Goal: Communication & Community: Answer question/provide support

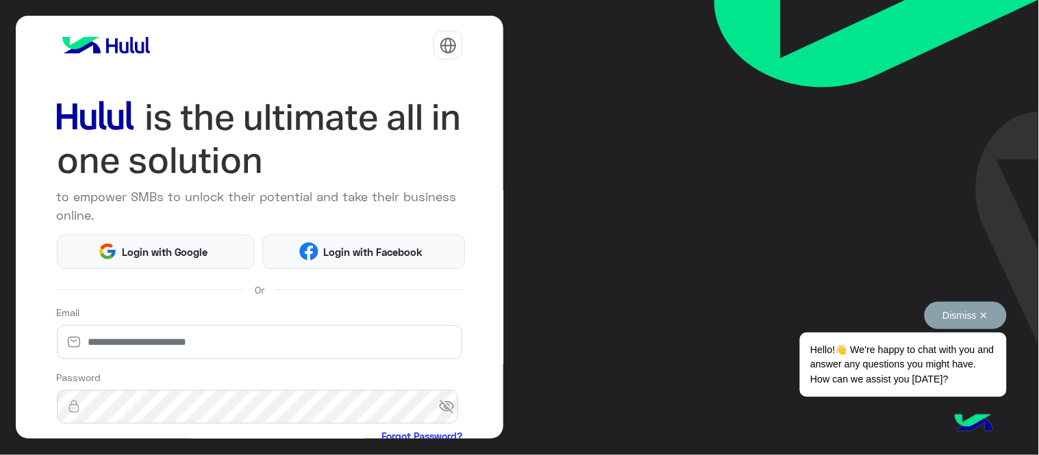
click at [954, 317] on button "Dismiss ✕" at bounding box center [965, 315] width 82 height 27
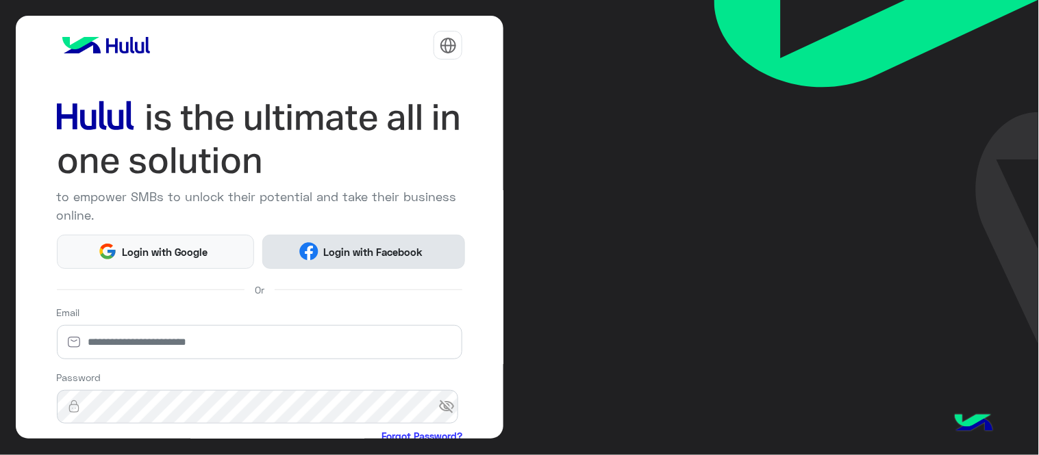
click at [388, 244] on span "Login with Facebook" at bounding box center [373, 252] width 110 height 16
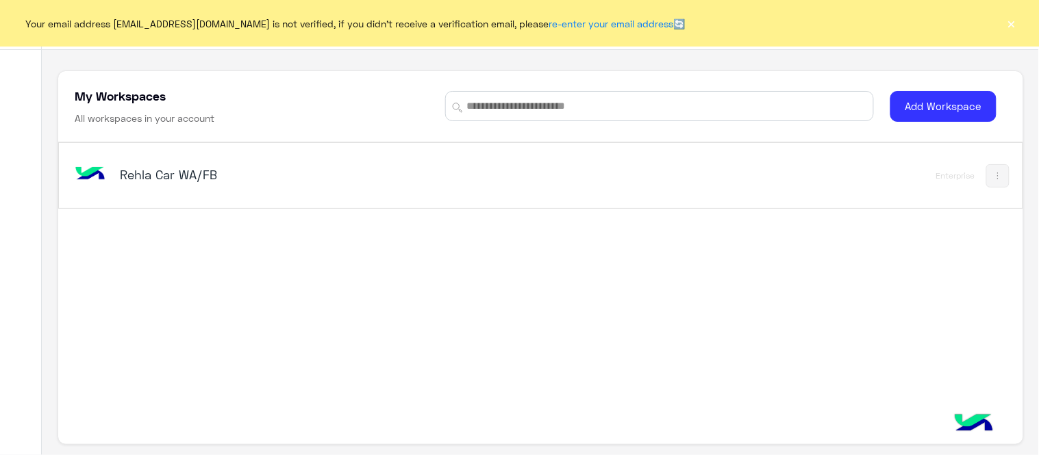
click at [140, 177] on h5 "Rehla Car WA/FB" at bounding box center [289, 174] width 338 height 16
click at [935, 21] on div "Your email address [EMAIL_ADDRESS][DOMAIN_NAME] is not verified, if you didn't …" at bounding box center [519, 23] width 1039 height 47
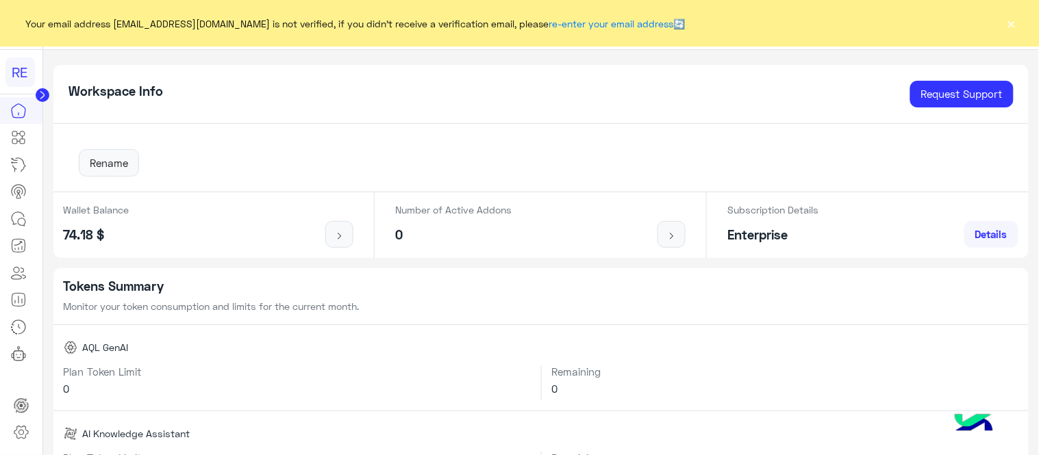
click at [935, 23] on button "×" at bounding box center [1011, 23] width 14 height 14
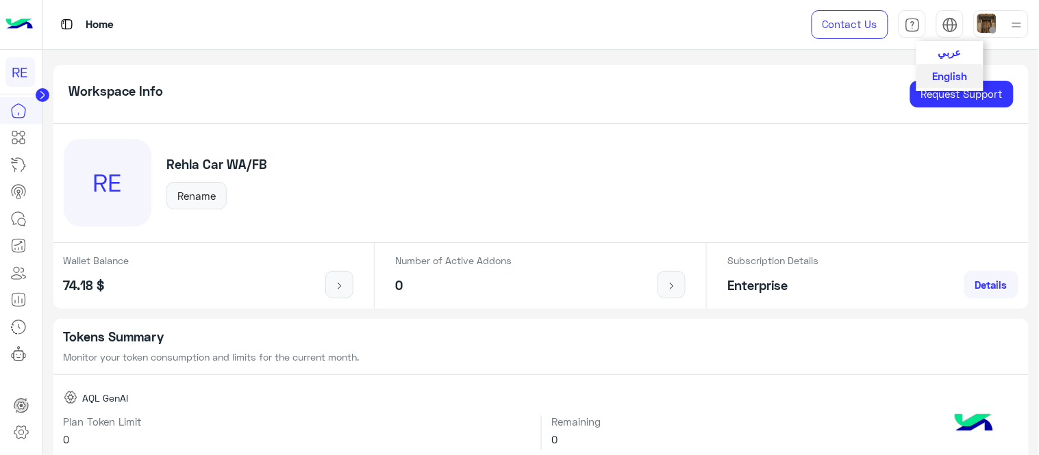
click at [935, 55] on span "عربي" at bounding box center [949, 52] width 23 height 12
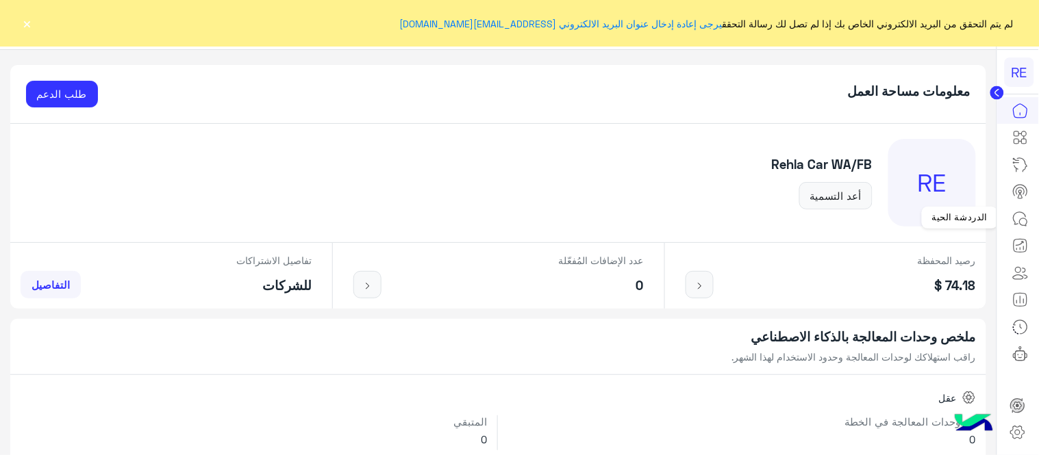
click at [935, 226] on link at bounding box center [1020, 218] width 37 height 27
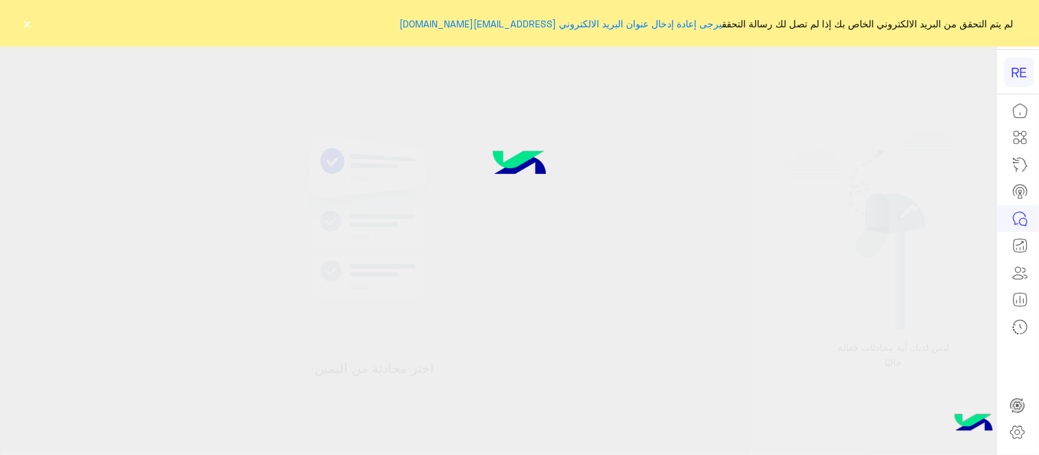
click at [935, 214] on icon at bounding box center [1020, 219] width 16 height 16
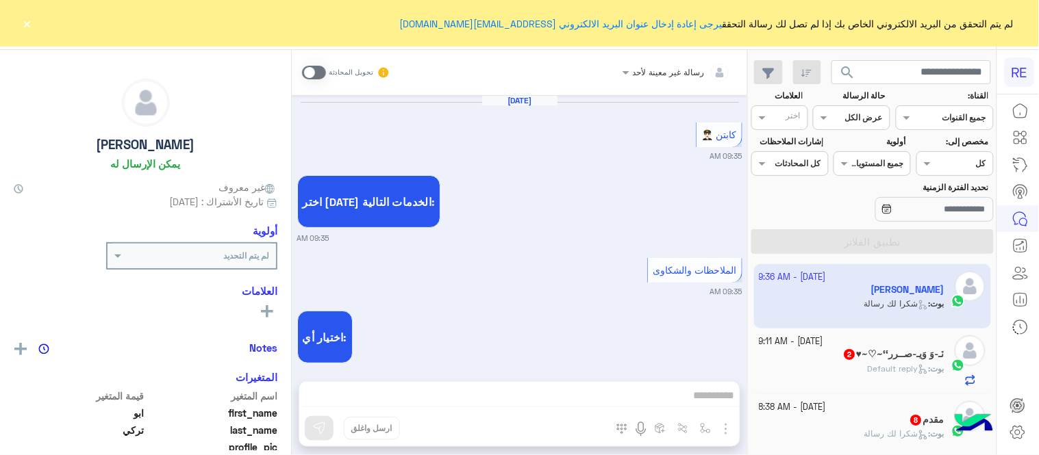
scroll to position [603, 0]
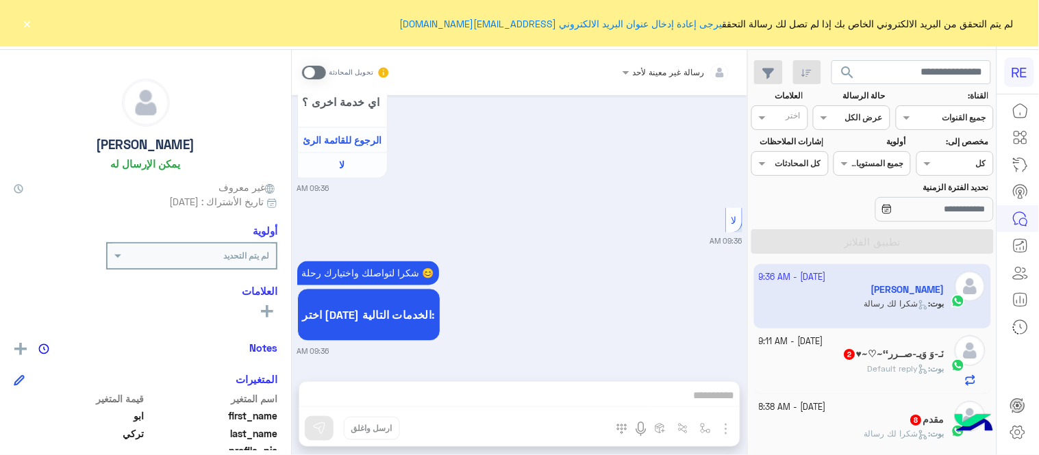
click at [25, 23] on button "×" at bounding box center [28, 23] width 14 height 14
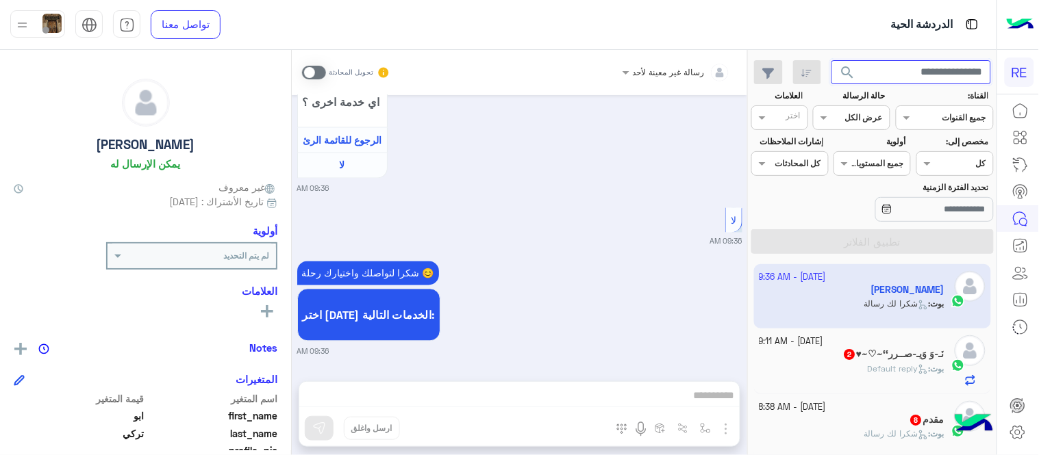
click at [890, 63] on input "text" at bounding box center [911, 72] width 160 height 25
paste input "*********"
type input "*********"
click at [831, 60] on button "search" at bounding box center [848, 74] width 34 height 29
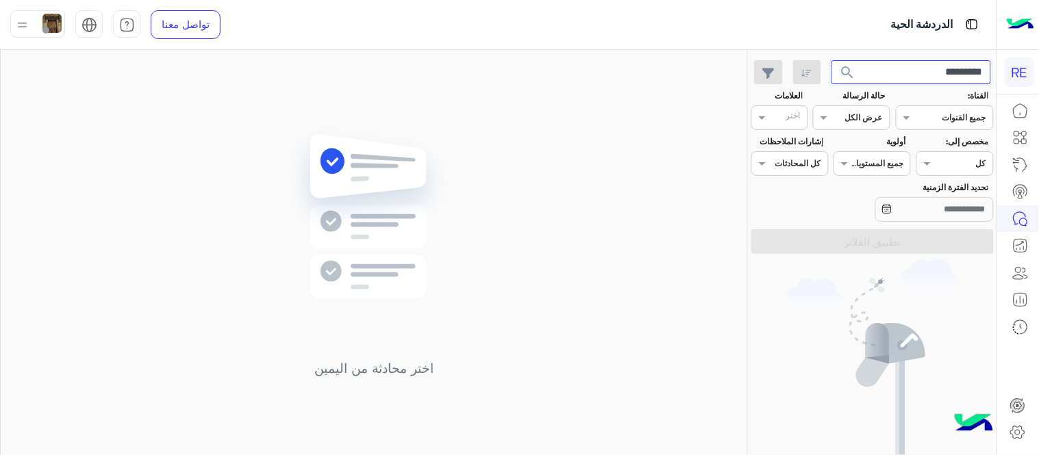
click at [896, 77] on input "*********" at bounding box center [911, 72] width 160 height 25
click at [831, 60] on button "search" at bounding box center [848, 74] width 34 height 29
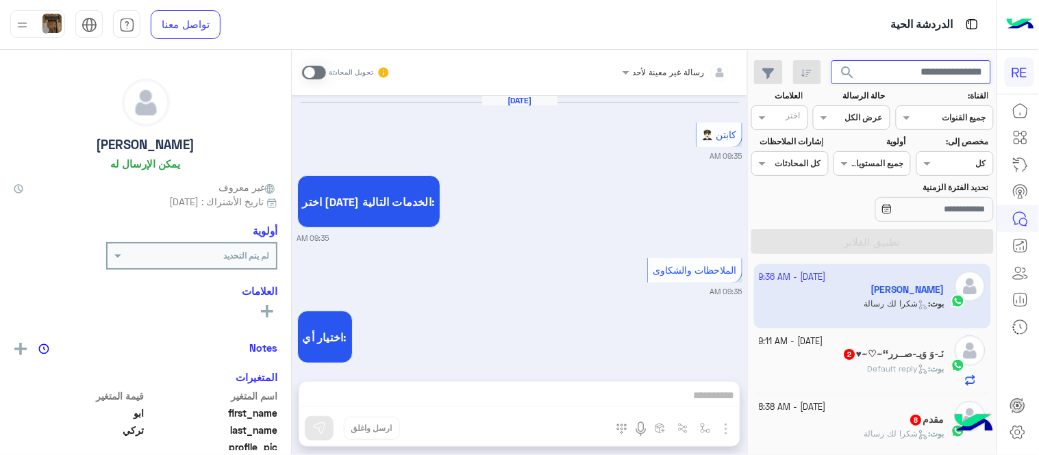
scroll to position [603, 0]
